Goal: Transaction & Acquisition: Purchase product/service

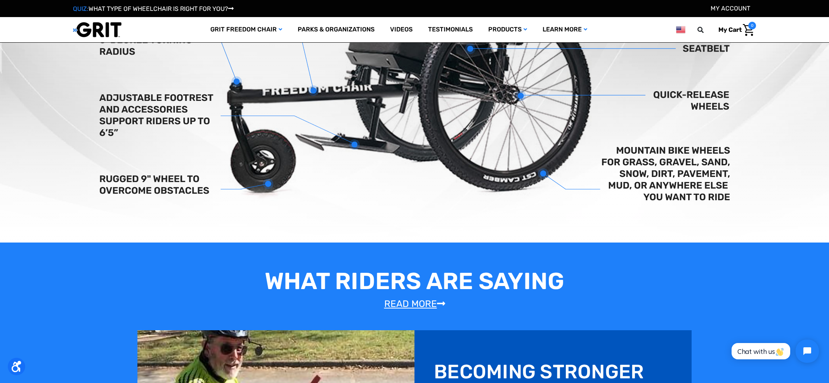
scroll to position [19, 0]
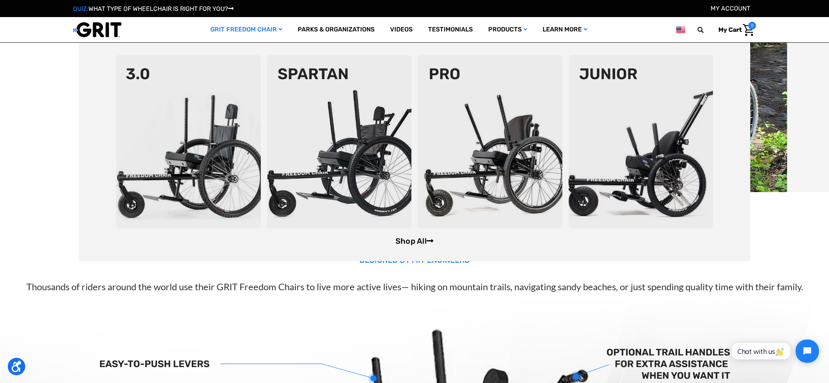
click at [399, 240] on link "Shop All" at bounding box center [415, 240] width 38 height 9
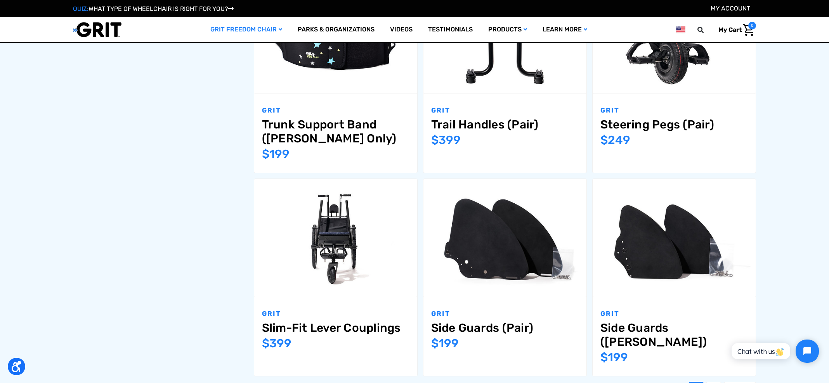
scroll to position [887, 0]
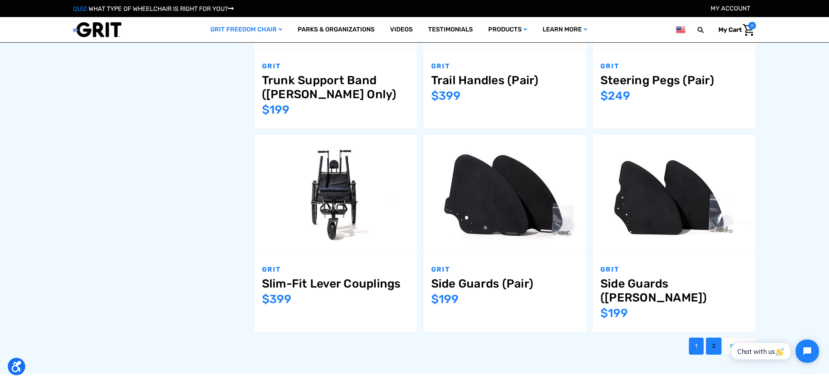
click at [711, 338] on link "2" at bounding box center [714, 346] width 16 height 17
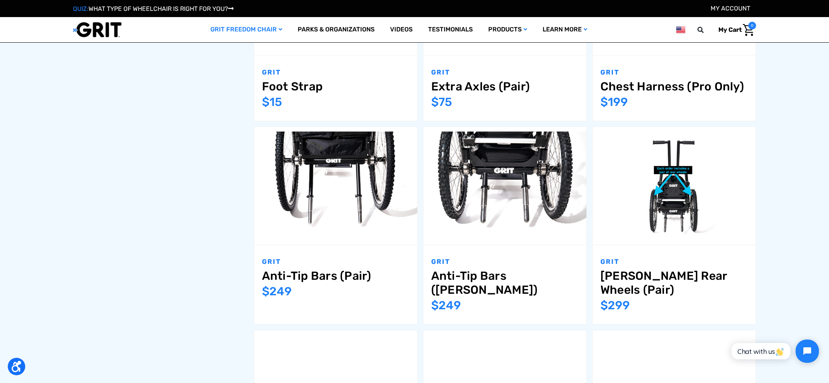
scroll to position [464, 0]
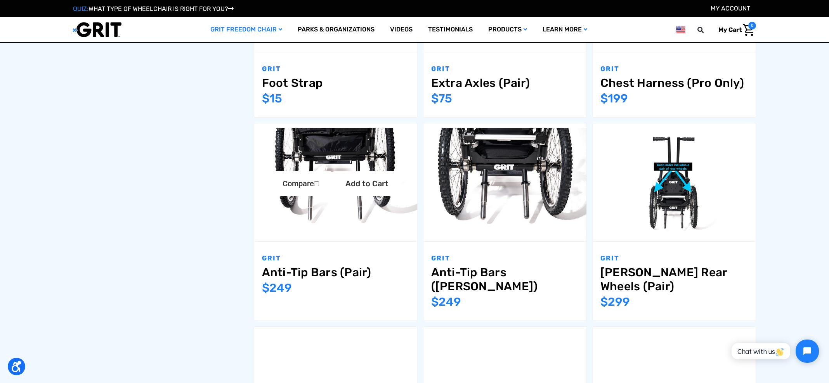
click at [346, 269] on link "Anti-Tip Bars (Pair)" at bounding box center [336, 273] width 148 height 14
